Goal: Transaction & Acquisition: Purchase product/service

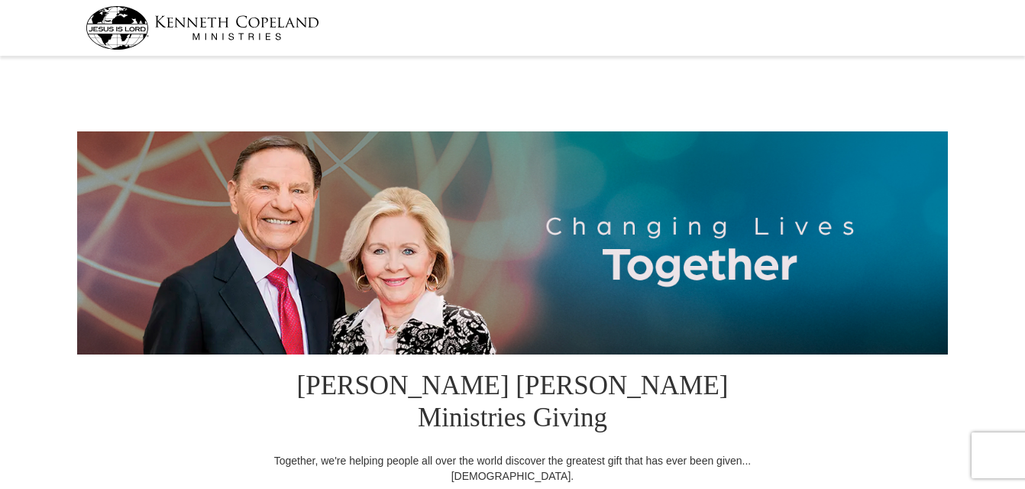
select select "NC"
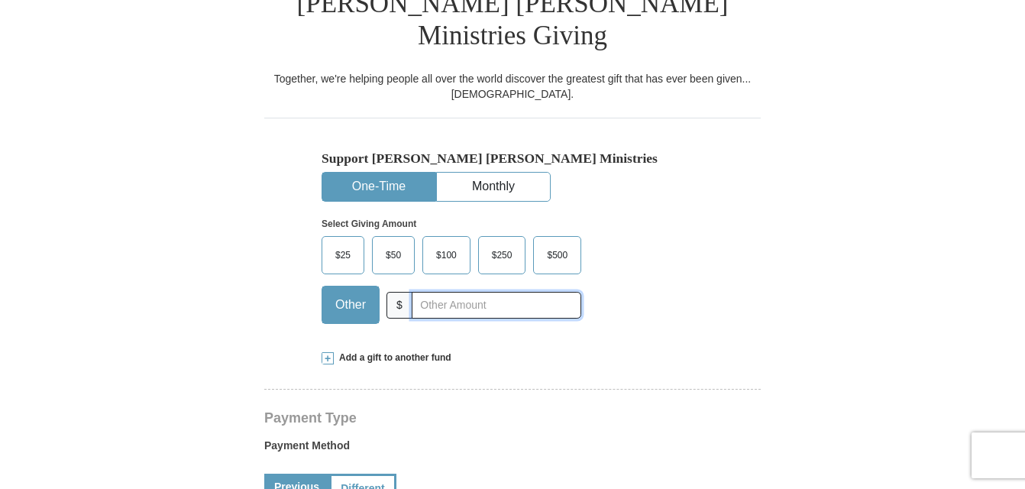
click at [484, 292] on input "text" at bounding box center [497, 305] width 170 height 27
type input "75"
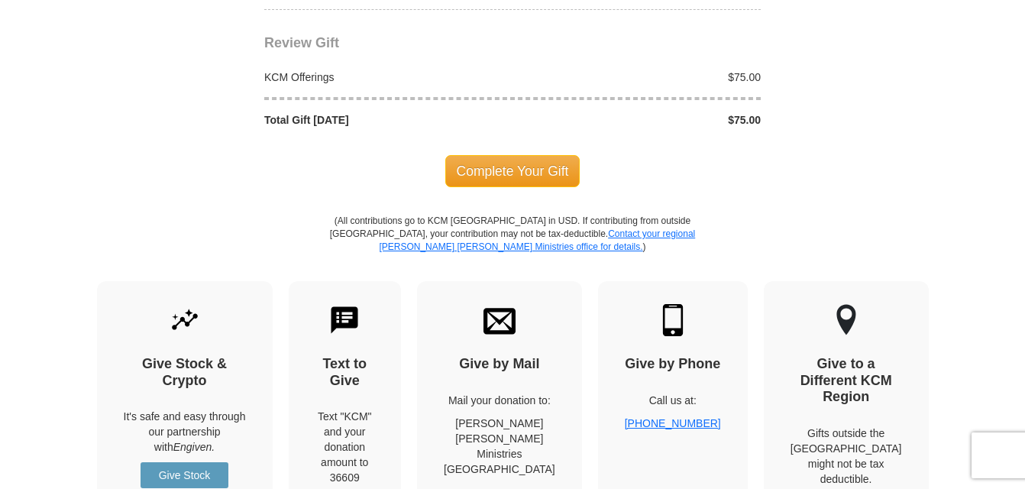
scroll to position [1528, 0]
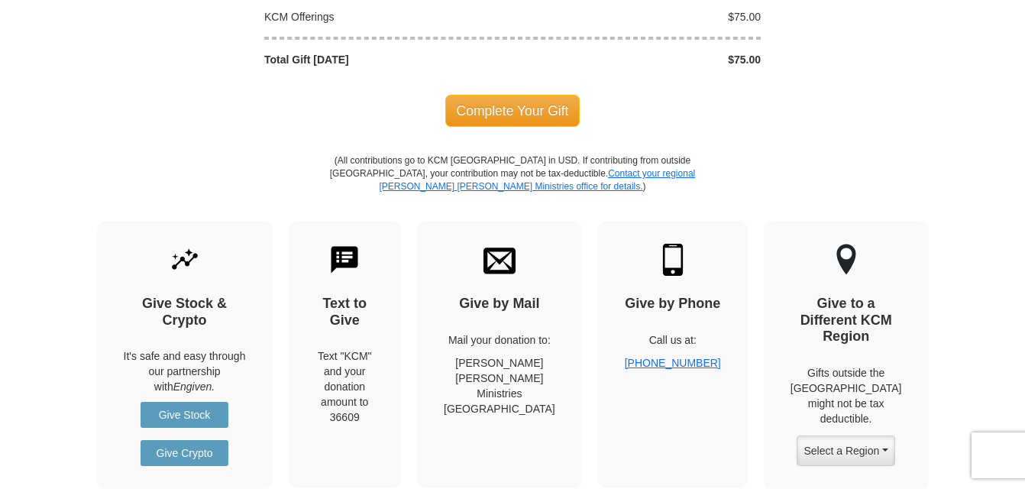
click at [514, 95] on span "Complete Your Gift" at bounding box center [512, 111] width 135 height 32
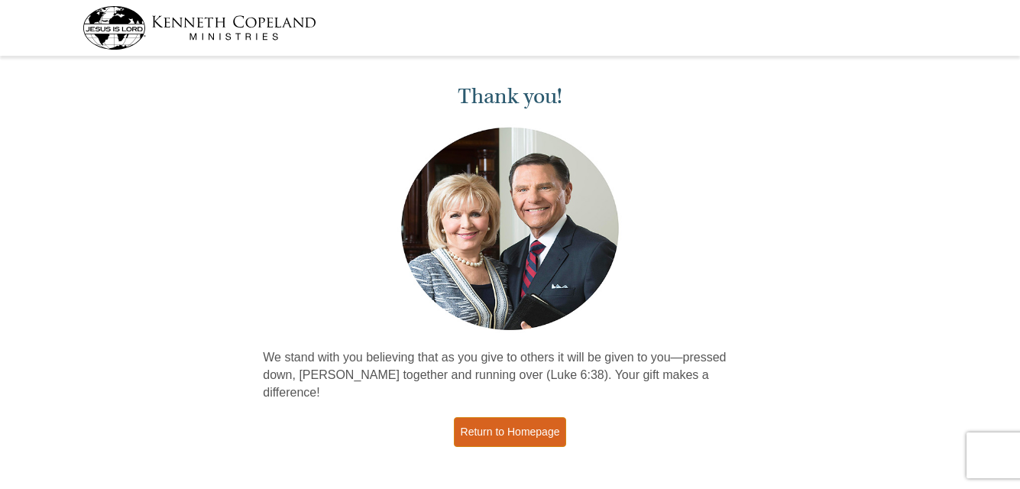
click at [548, 417] on link "Return to Homepage" at bounding box center [510, 432] width 113 height 30
